Goal: Find specific page/section: Find specific page/section

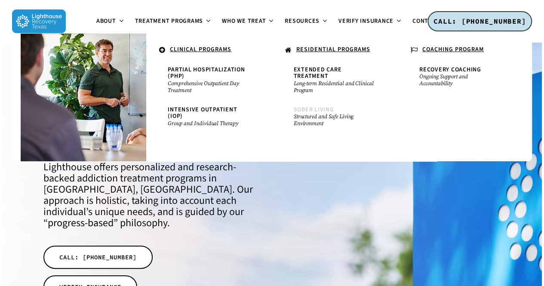
click at [320, 105] on span "Sober Living" at bounding box center [314, 109] width 40 height 9
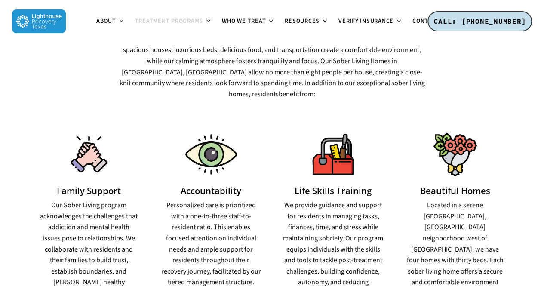
scroll to position [329, 0]
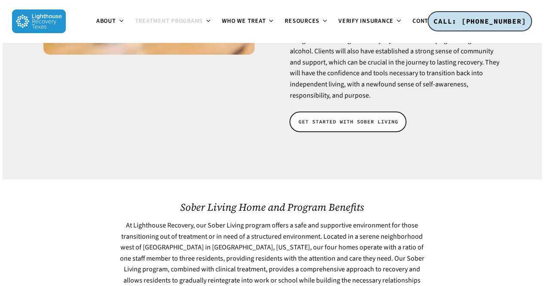
click at [346, 111] on link "GET STARTED WITH SOBER LIVING" at bounding box center [347, 121] width 117 height 21
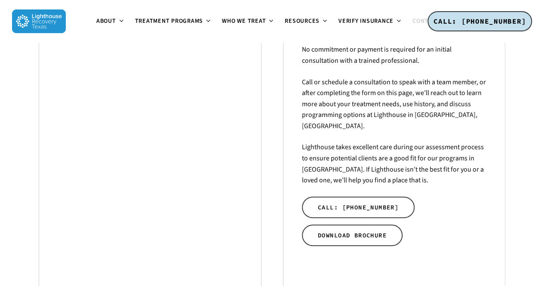
scroll to position [229, 0]
